Goal: Task Accomplishment & Management: Use online tool/utility

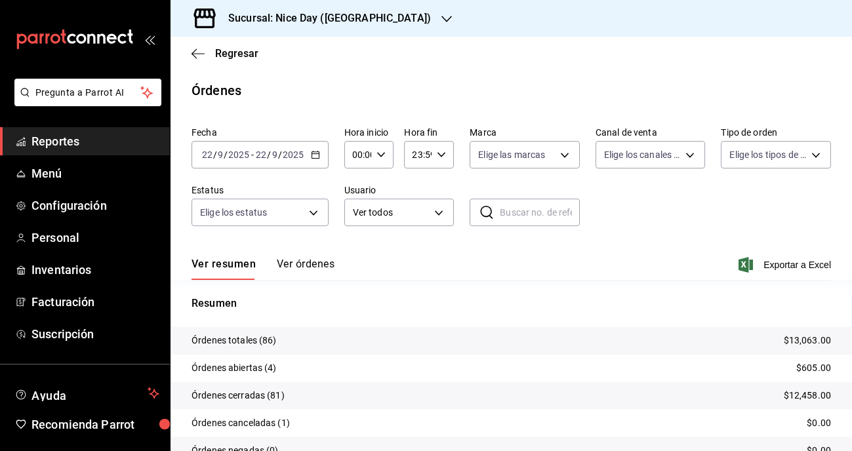
scroll to position [64, 0]
click at [356, 21] on h3 "Sucursal: Nice Day ([GEOGRAPHIC_DATA])" at bounding box center [324, 18] width 213 height 16
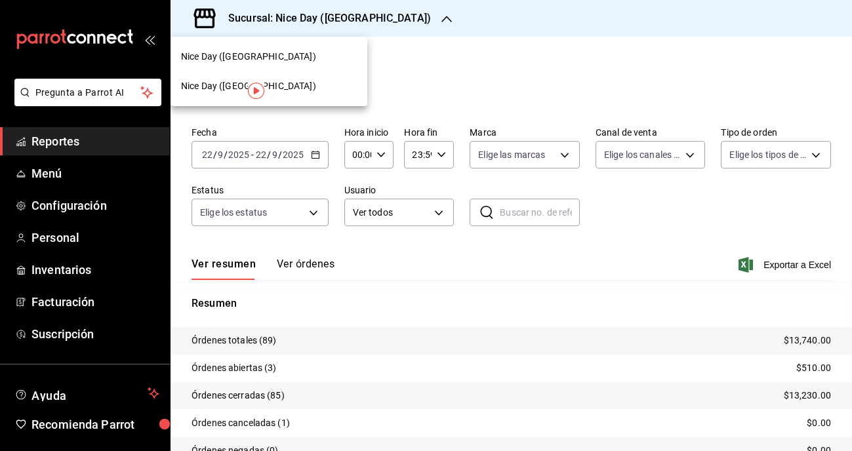
click at [274, 55] on div "Nice Day ([GEOGRAPHIC_DATA])" at bounding box center [269, 57] width 176 height 14
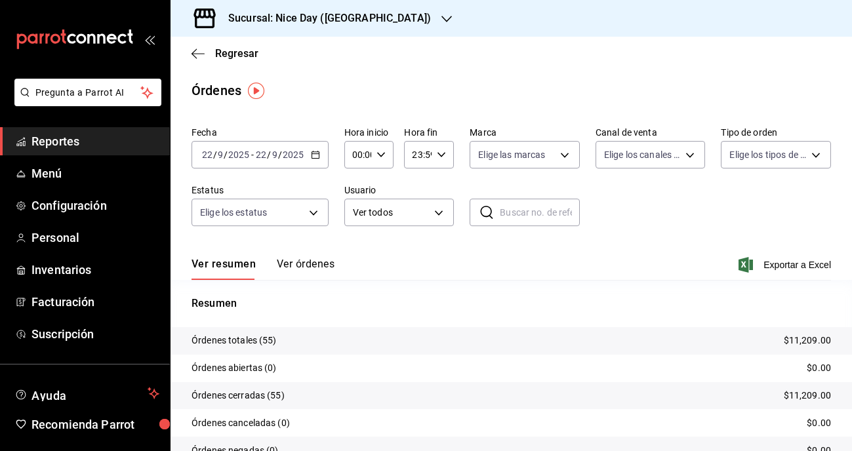
click at [71, 140] on span "Reportes" at bounding box center [95, 141] width 128 height 18
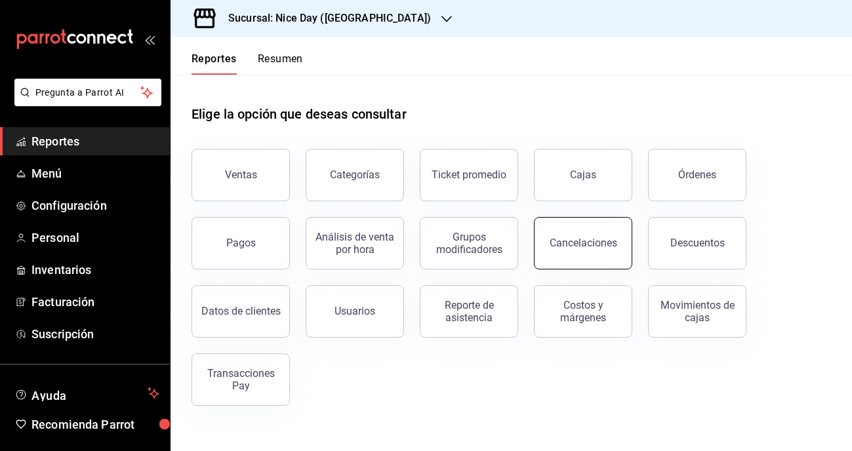
click at [576, 259] on button "Cancelaciones" at bounding box center [583, 243] width 98 height 52
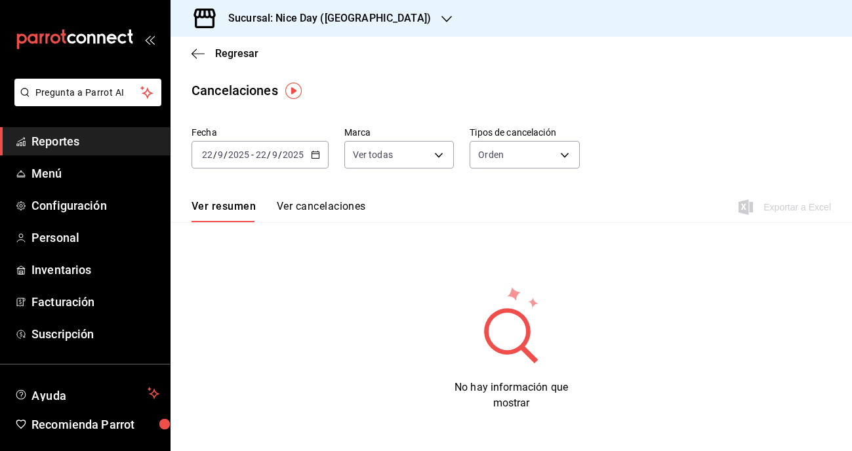
click at [296, 209] on button "Ver cancelaciones" at bounding box center [321, 211] width 89 height 22
click at [315, 157] on icon "button" at bounding box center [315, 154] width 9 height 9
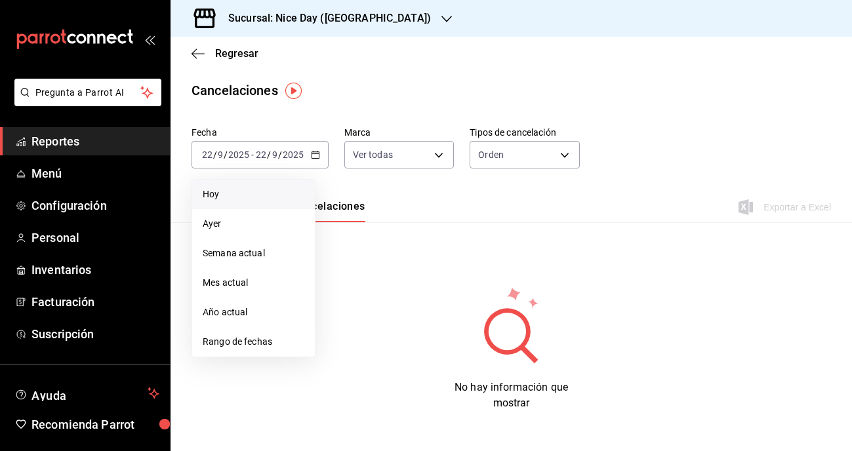
click at [227, 202] on li "Hoy" at bounding box center [253, 195] width 123 height 30
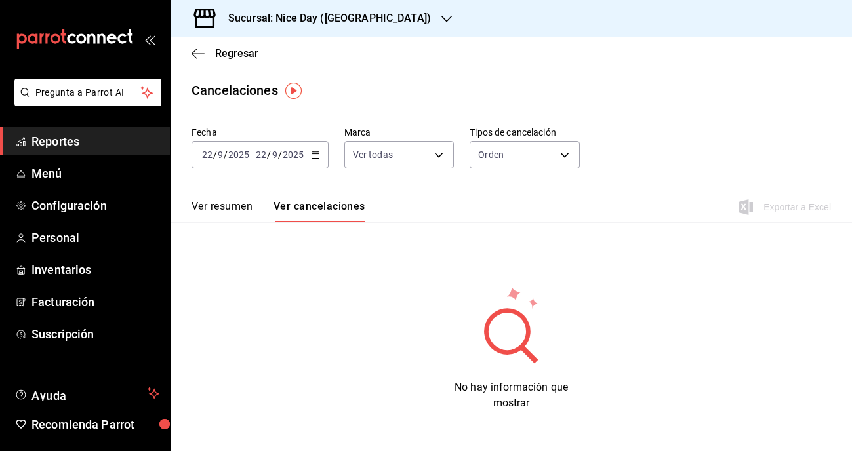
click at [354, 23] on h3 "Sucursal: Nice Day ([GEOGRAPHIC_DATA])" at bounding box center [324, 18] width 213 height 16
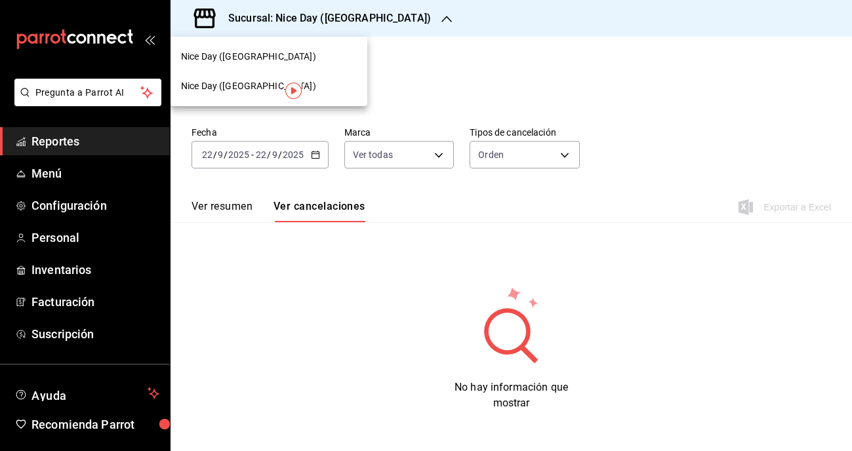
click at [249, 67] on div "Nice Day (Puebla)" at bounding box center [269, 57] width 197 height 30
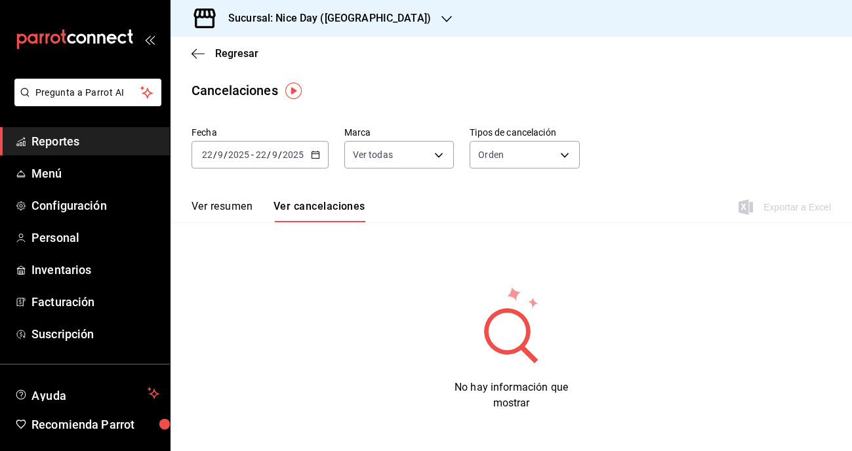
click at [331, 28] on div "Sucursal: Nice Day (Puebla)" at bounding box center [319, 18] width 276 height 37
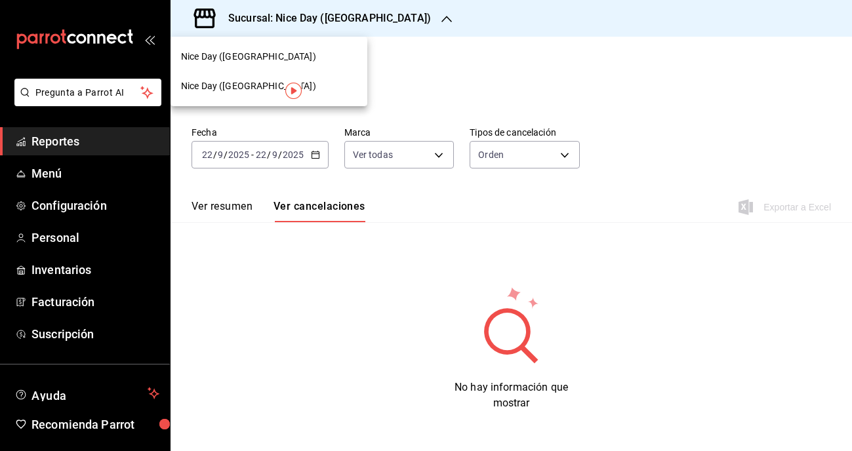
click at [239, 87] on span "Nice Day (Pánuco)" at bounding box center [248, 86] width 135 height 14
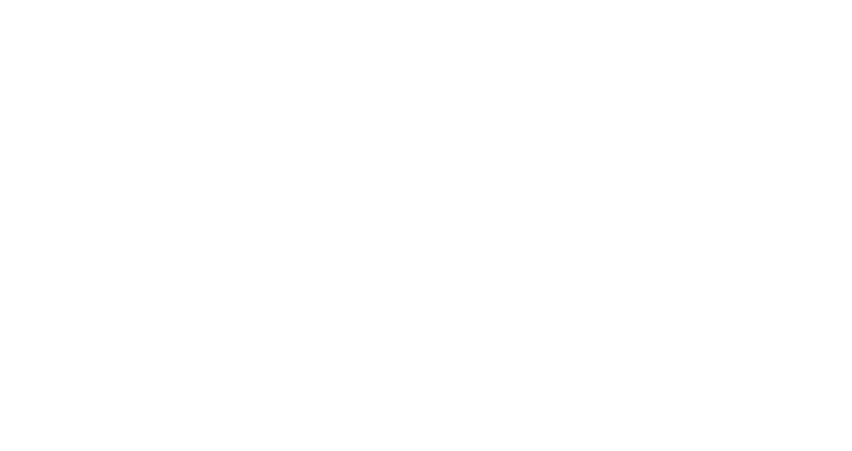
drag, startPoint x: 560, startPoint y: 22, endPoint x: 595, endPoint y: 108, distance: 93.3
click at [595, 5] on html at bounding box center [426, 2] width 852 height 5
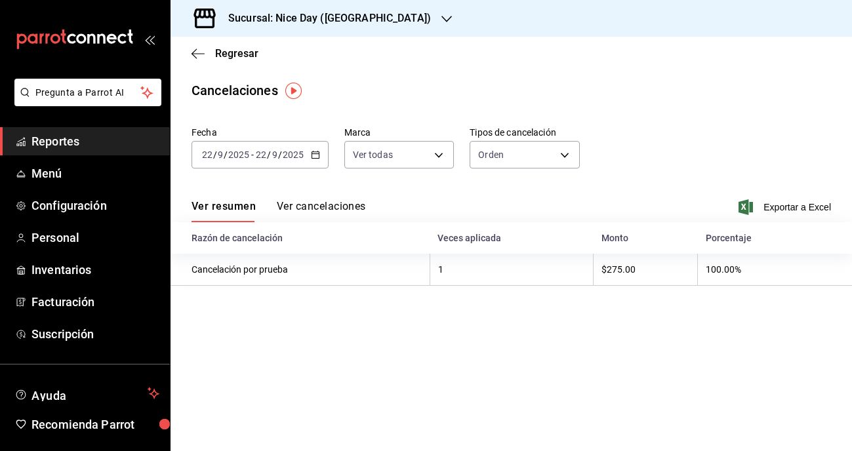
click at [335, 18] on h3 "Sucursal: Nice Day ([GEOGRAPHIC_DATA])" at bounding box center [324, 18] width 213 height 16
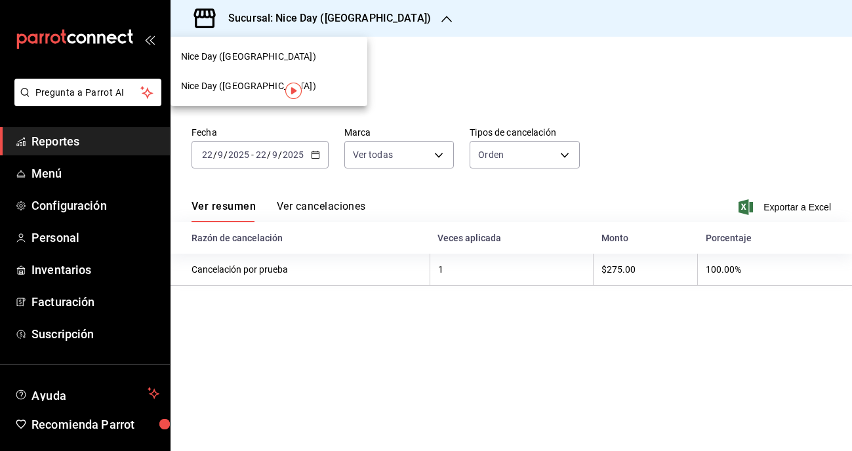
click at [499, 85] on div at bounding box center [426, 225] width 852 height 451
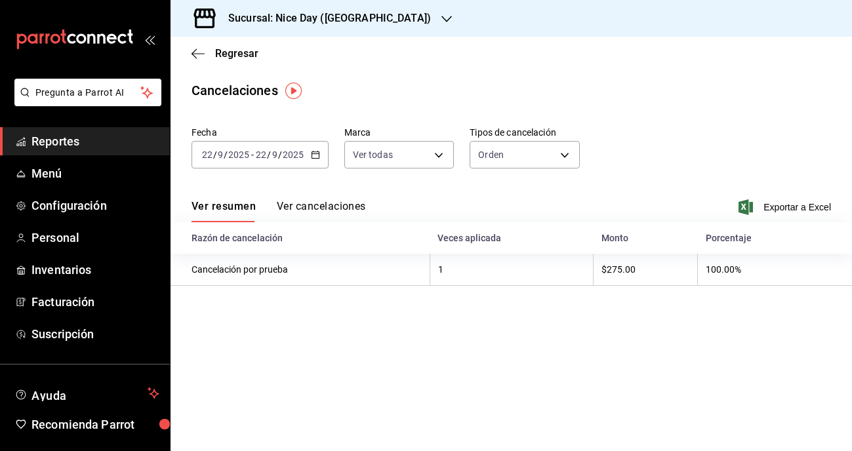
click at [186, 52] on div "Regresar" at bounding box center [511, 53] width 681 height 33
click at [196, 56] on icon "button" at bounding box center [198, 54] width 13 height 12
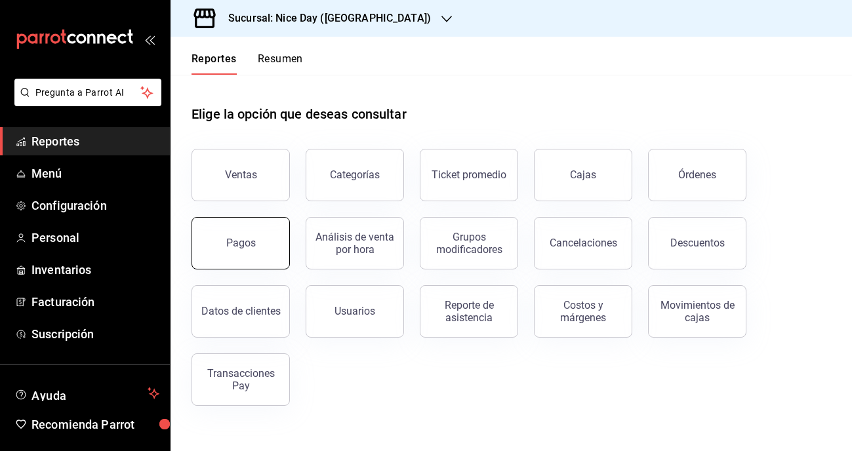
click at [234, 243] on div "Pagos" at bounding box center [241, 243] width 30 height 12
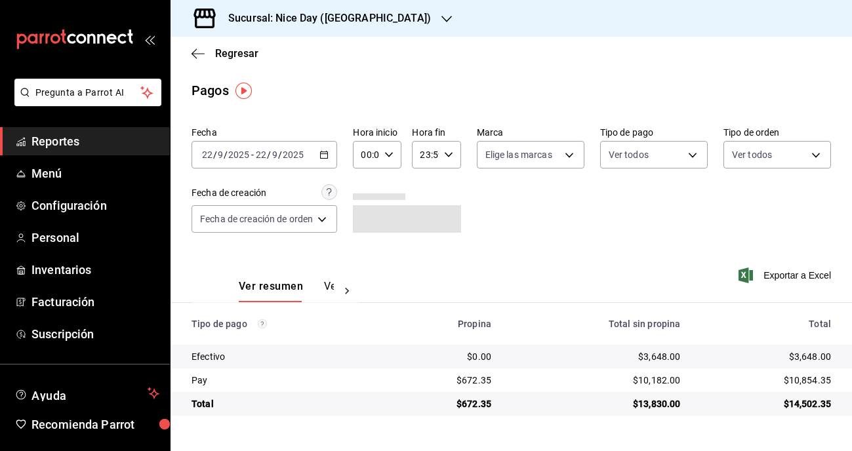
click at [328, 155] on \(Stroke\) "button" at bounding box center [324, 155] width 8 height 7
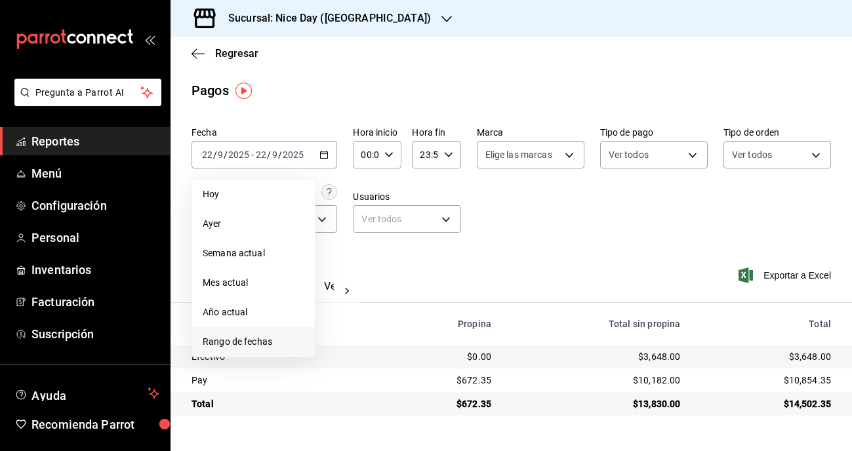
click at [234, 340] on span "Rango de fechas" at bounding box center [254, 342] width 102 height 14
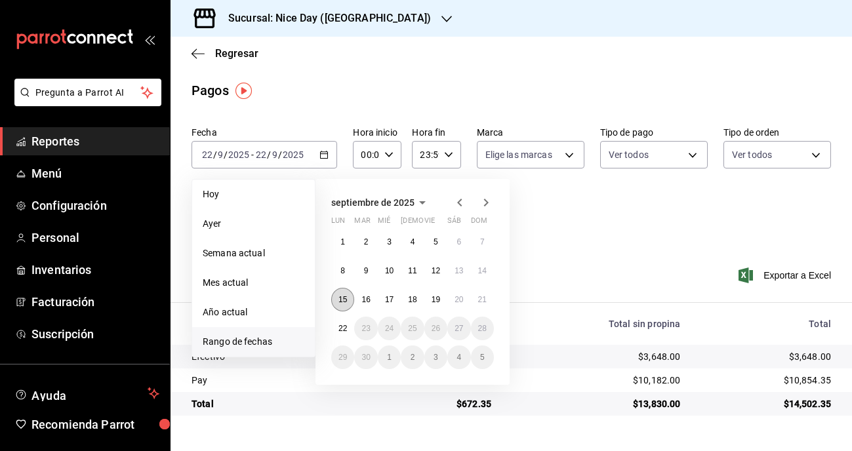
click at [340, 302] on abbr "15" at bounding box center [342, 299] width 9 height 9
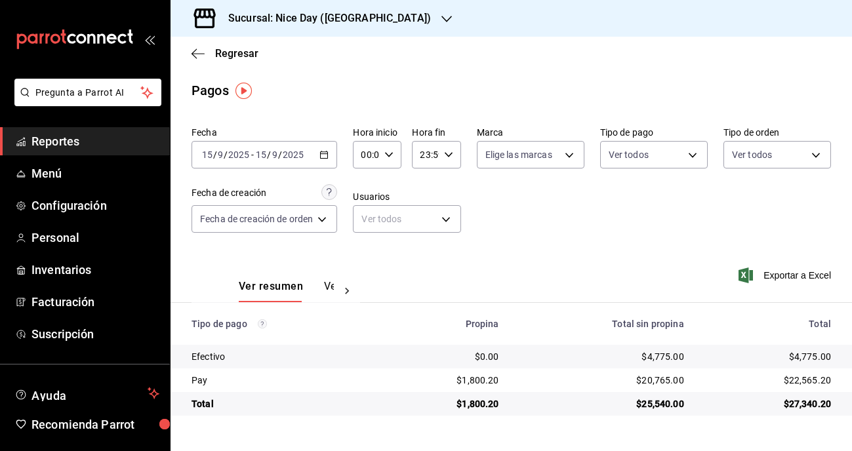
click at [327, 155] on icon "button" at bounding box center [323, 154] width 9 height 9
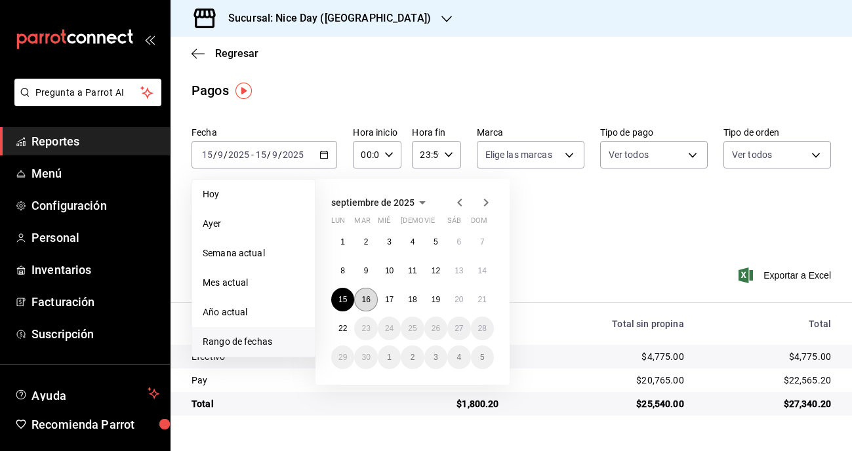
click at [368, 303] on abbr "16" at bounding box center [365, 299] width 9 height 9
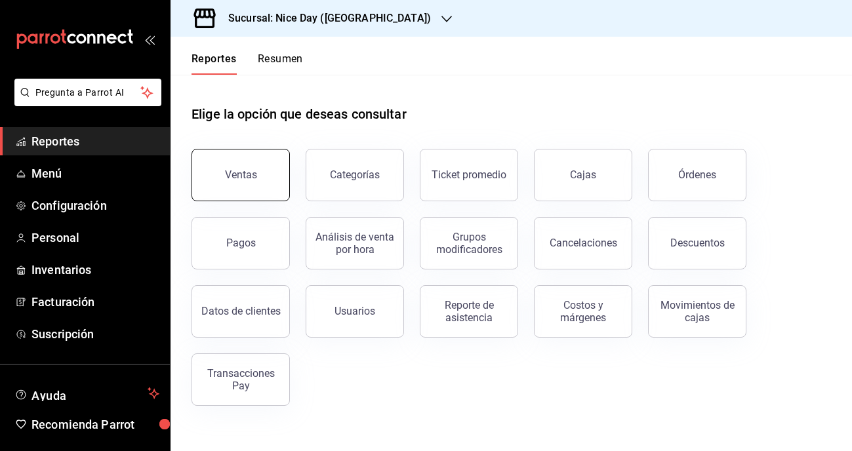
click at [262, 180] on button "Ventas" at bounding box center [241, 175] width 98 height 52
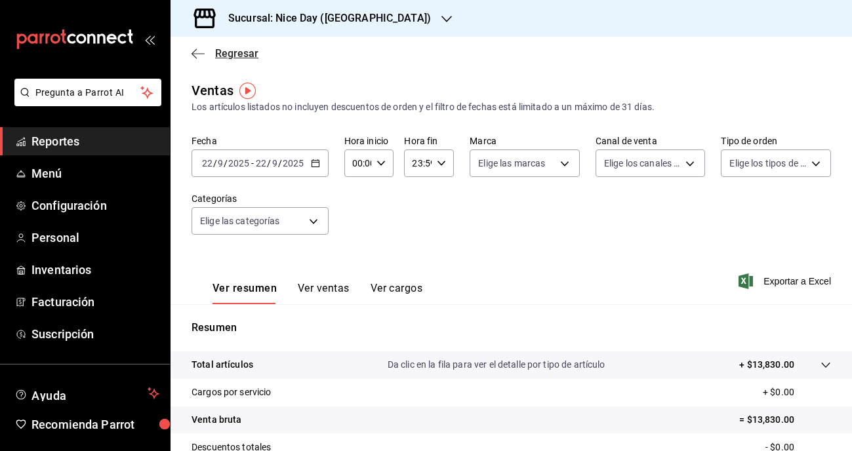
click at [193, 54] on icon "button" at bounding box center [198, 54] width 13 height 12
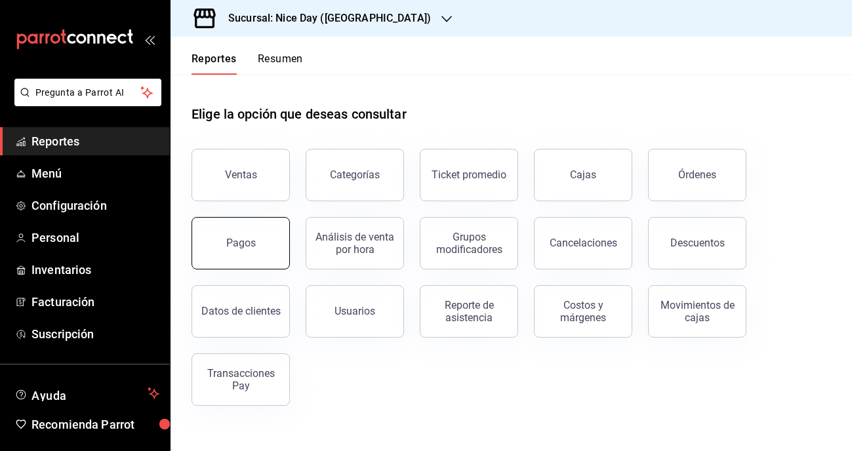
click at [252, 235] on button "Pagos" at bounding box center [241, 243] width 98 height 52
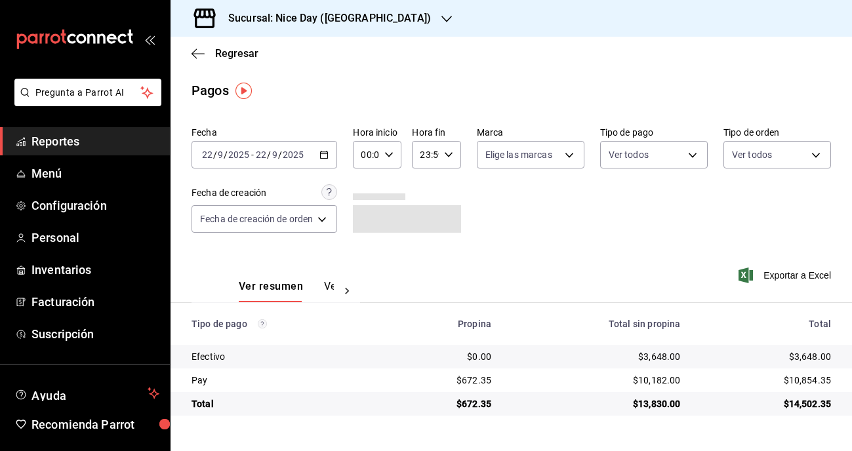
click at [331, 153] on div "2025-09-22 22 / 9 / 2025 - 2025-09-22 22 / 9 / 2025" at bounding box center [265, 155] width 146 height 28
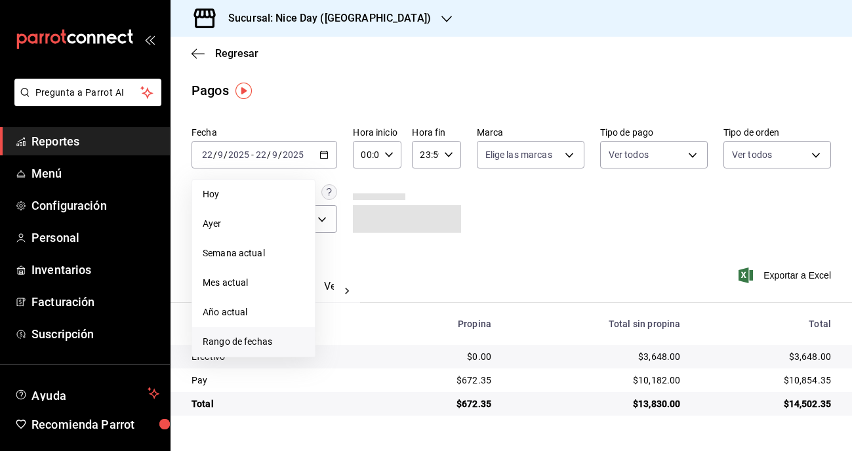
click at [241, 337] on span "Rango de fechas" at bounding box center [254, 342] width 102 height 14
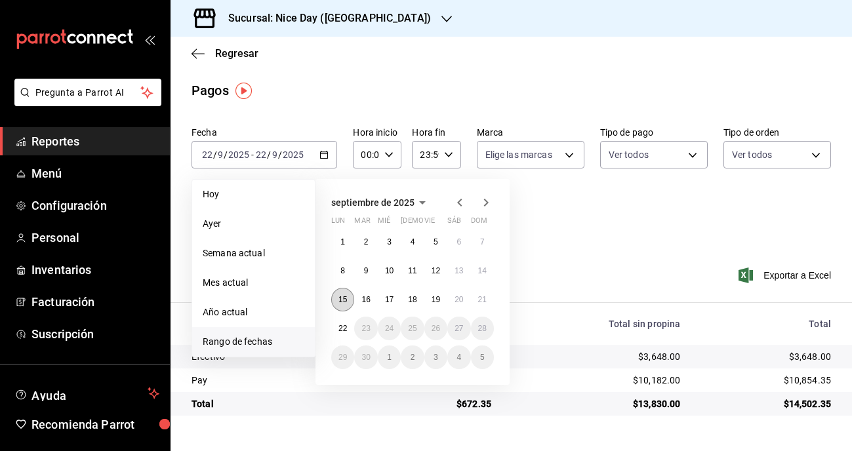
click at [345, 306] on button "15" at bounding box center [342, 300] width 23 height 24
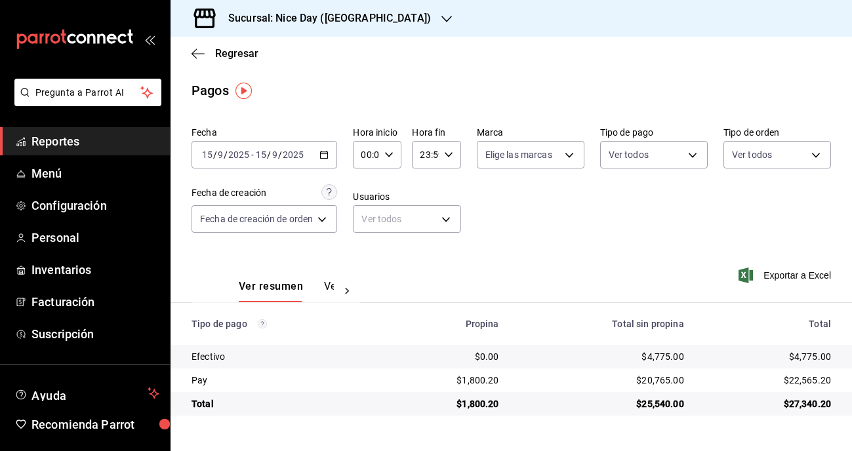
click at [331, 155] on div "2025-09-15 15 / 9 / 2025 - 2025-09-15 15 / 9 / 2025" at bounding box center [265, 155] width 146 height 28
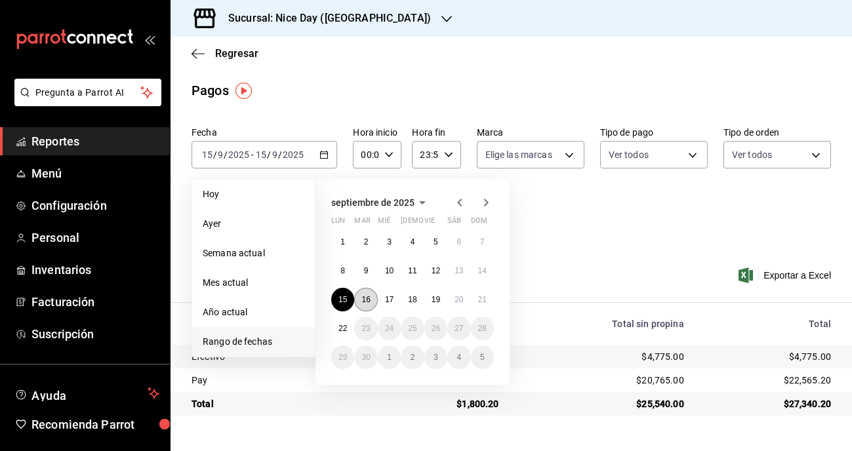
click at [369, 298] on abbr "16" at bounding box center [365, 299] width 9 height 9
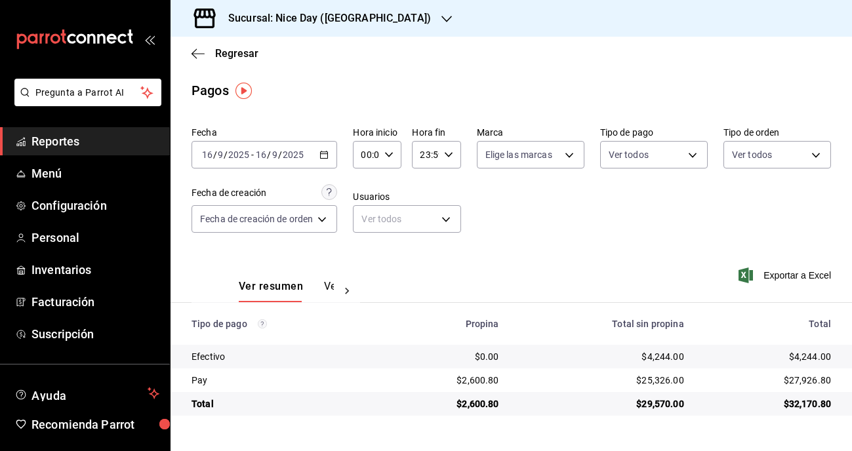
click at [327, 159] on div "2025-09-16 16 / 9 / 2025 - 2025-09-16 16 / 9 / 2025" at bounding box center [265, 155] width 146 height 28
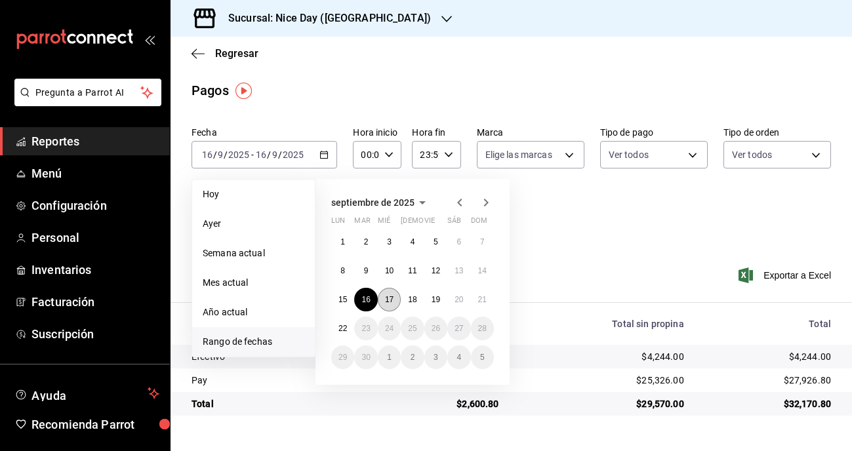
click at [385, 304] on abbr "17" at bounding box center [389, 299] width 9 height 9
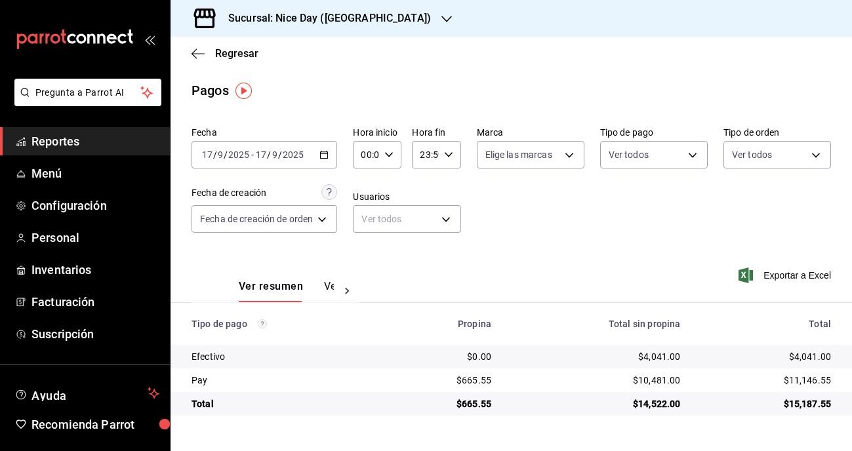
click at [326, 150] on icon "button" at bounding box center [323, 154] width 9 height 9
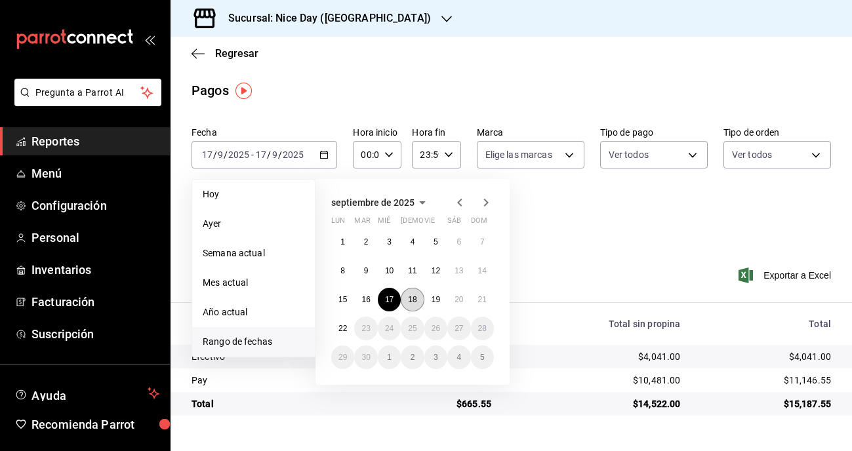
click at [409, 298] on abbr "18" at bounding box center [412, 299] width 9 height 9
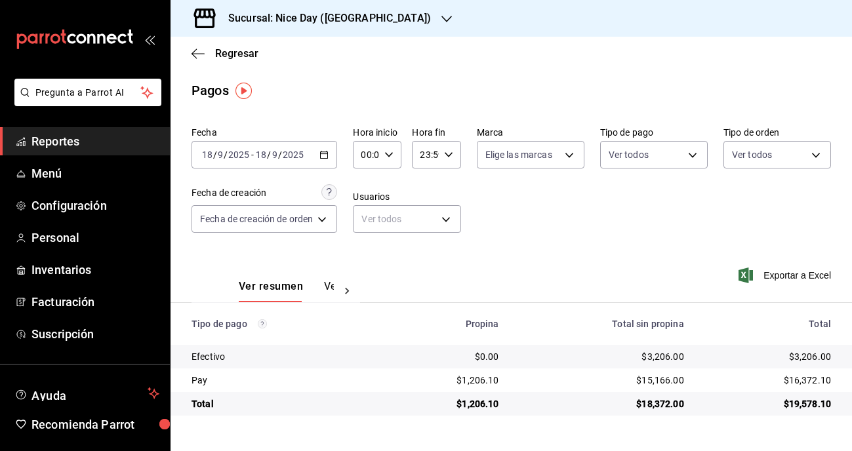
click at [325, 157] on icon "button" at bounding box center [323, 154] width 9 height 9
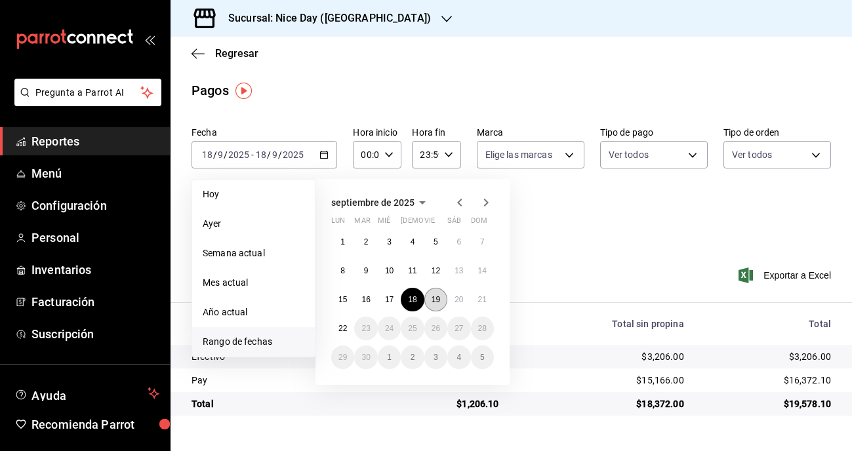
click at [437, 300] on abbr "19" at bounding box center [436, 299] width 9 height 9
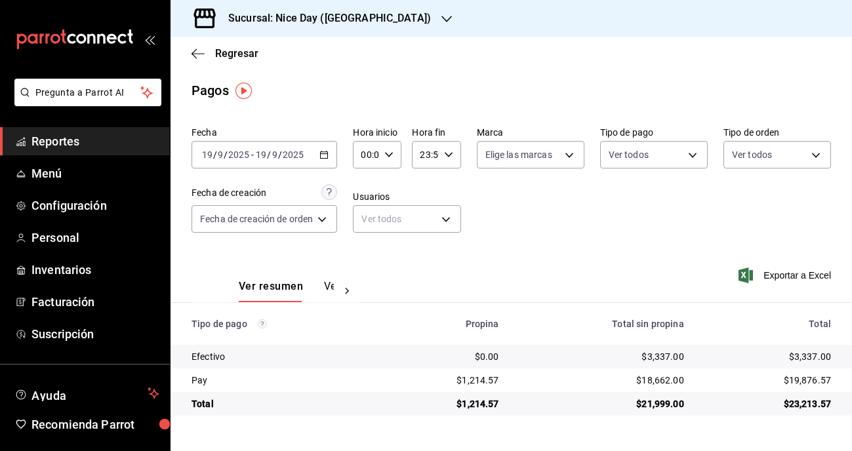
click at [327, 157] on icon "button" at bounding box center [323, 154] width 9 height 9
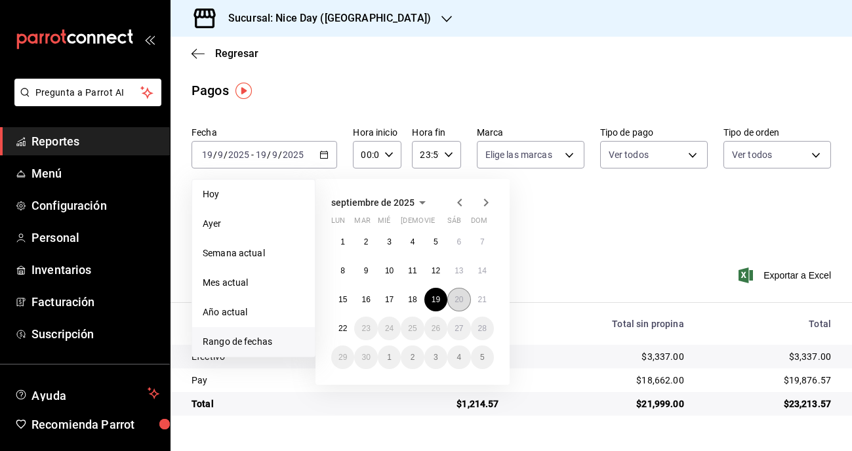
click at [454, 304] on button "20" at bounding box center [458, 300] width 23 height 24
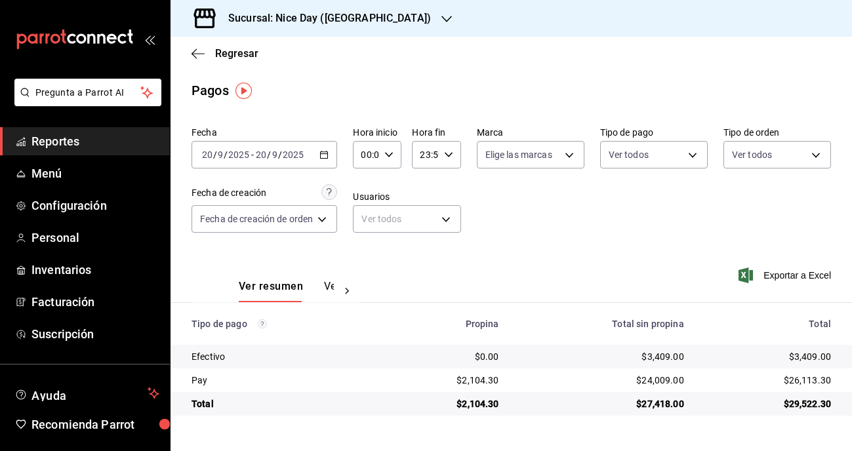
click at [327, 152] on \(Stroke\) "button" at bounding box center [324, 155] width 8 height 7
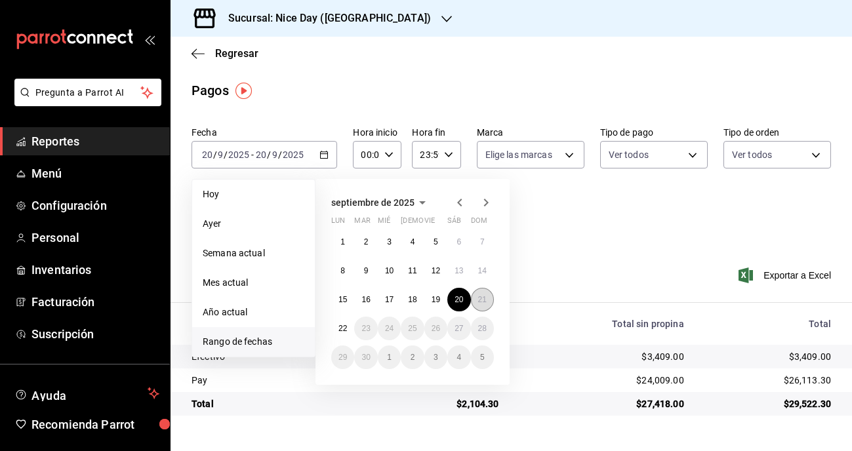
click at [481, 293] on button "21" at bounding box center [482, 300] width 23 height 24
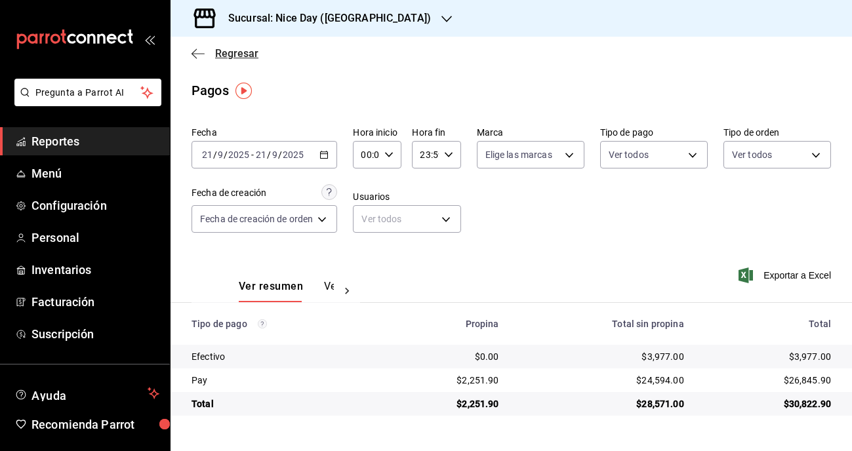
click at [197, 56] on icon "button" at bounding box center [198, 54] width 13 height 12
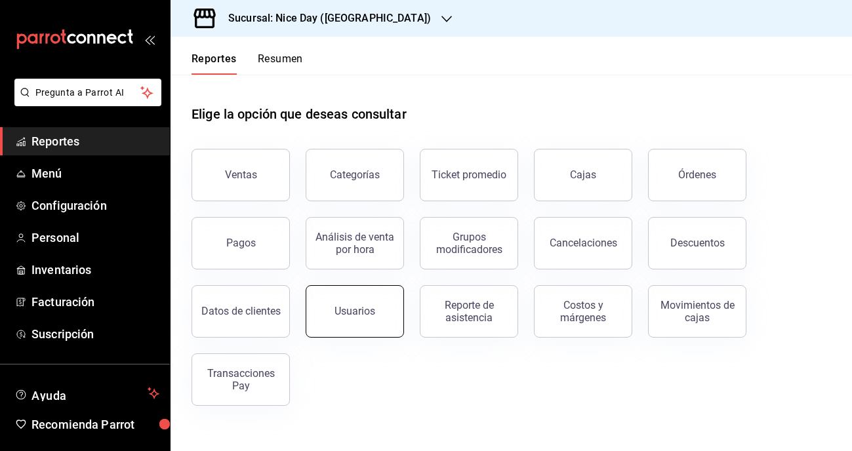
click at [340, 308] on div "Usuarios" at bounding box center [355, 311] width 41 height 12
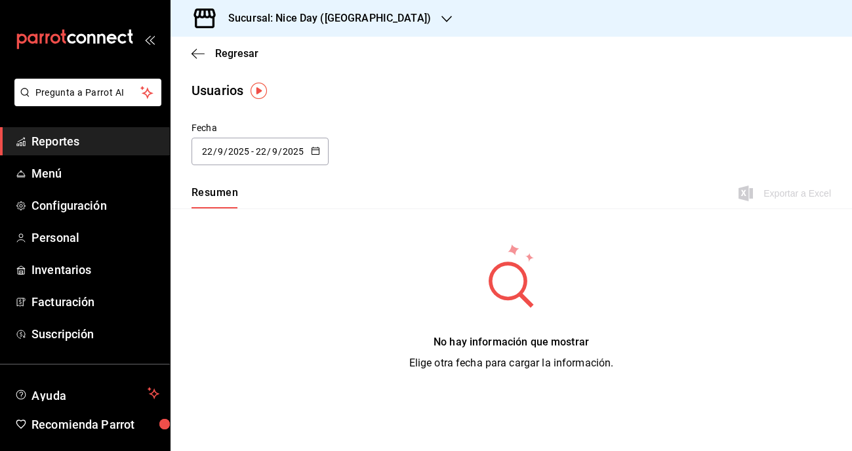
click at [194, 60] on div "Regresar" at bounding box center [511, 53] width 681 height 33
click at [319, 155] on div "2025-09-22 22 / 9 / 2025 - 2025-09-22 22 / 9 / 2025" at bounding box center [260, 152] width 137 height 28
click at [235, 281] on li "Mes actual" at bounding box center [254, 282] width 124 height 30
type input "2025-09-01"
type input "1"
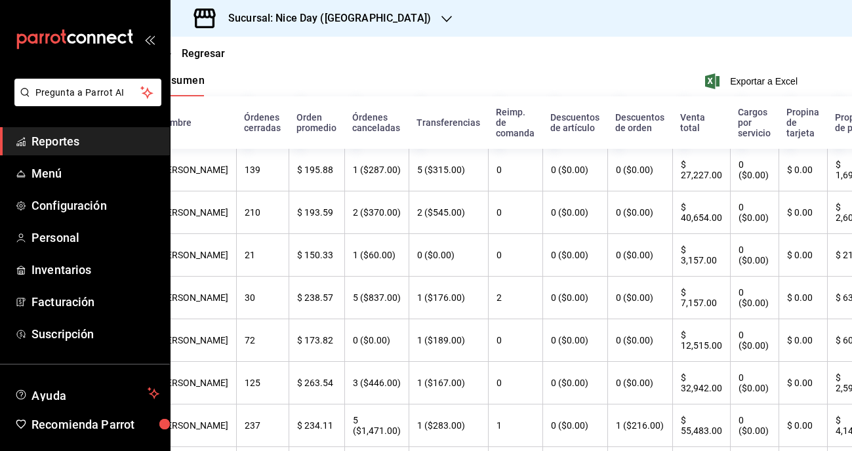
scroll to position [112, 33]
click at [746, 81] on span "Exportar a Excel" at bounding box center [753, 81] width 90 height 16
click at [386, 16] on div "Sucursal: Nice Day ([GEOGRAPHIC_DATA])" at bounding box center [319, 18] width 276 height 37
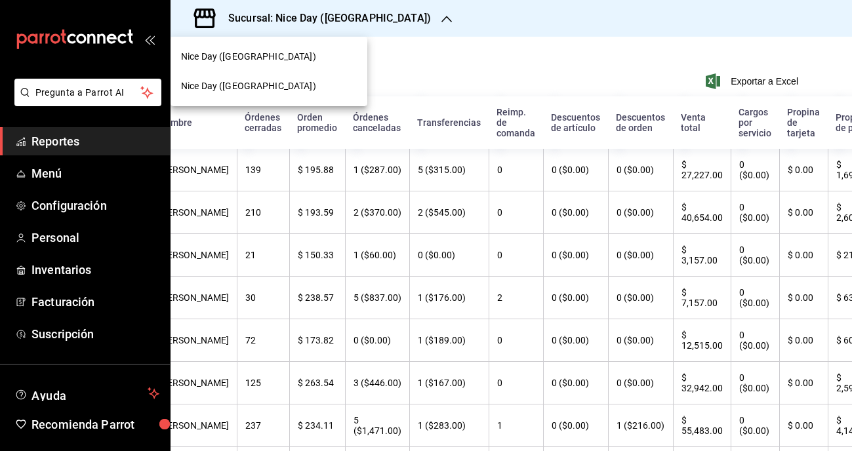
click at [247, 63] on span "Nice Day (Puebla)" at bounding box center [248, 57] width 135 height 14
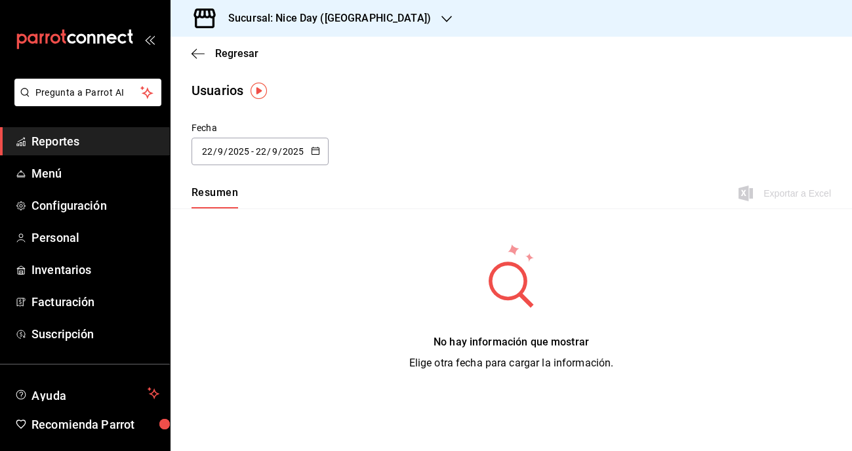
type input "2025-09-01"
type input "1"
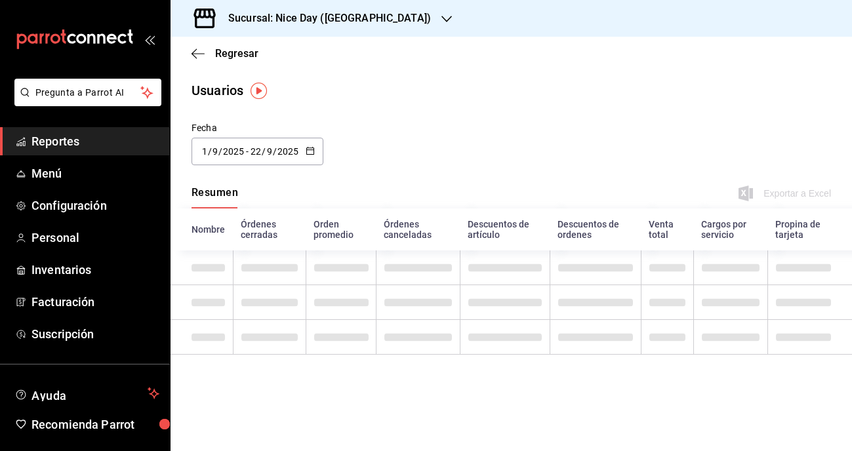
click at [309, 157] on div "2025-09-01 1 / 9 / 2025 - 2025-09-22 22 / 9 / 2025" at bounding box center [258, 152] width 132 height 28
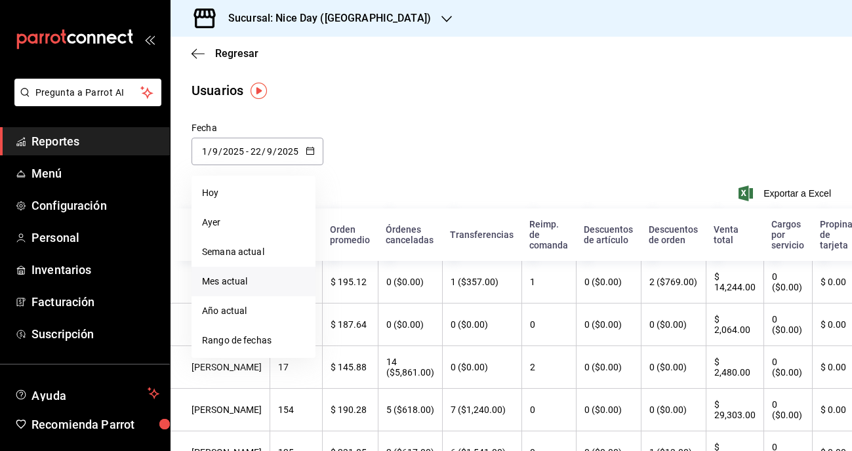
click at [231, 285] on li "Mes actual" at bounding box center [254, 282] width 124 height 30
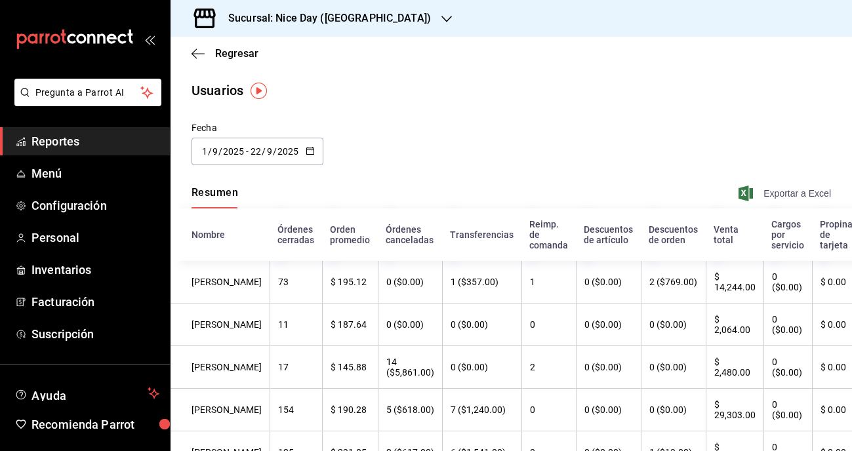
click at [783, 193] on span "Exportar a Excel" at bounding box center [786, 194] width 90 height 16
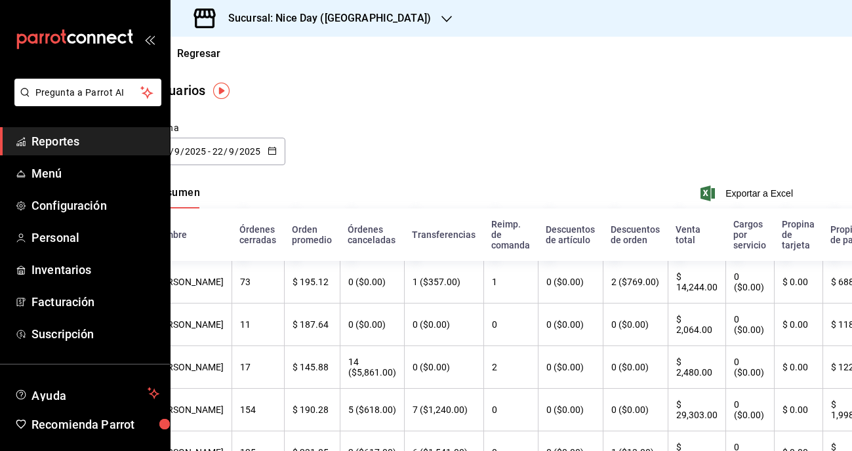
scroll to position [0, 37]
